Goal: Find specific page/section: Find specific page/section

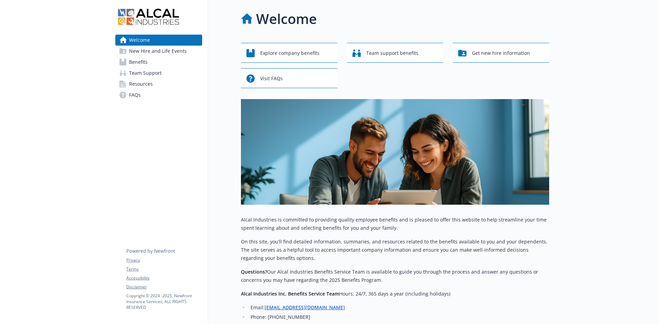
click at [158, 54] on span "New Hire and Life Events" at bounding box center [158, 51] width 58 height 11
click at [148, 53] on span "New Hire and Life Events" at bounding box center [158, 51] width 58 height 11
